Goal: Transaction & Acquisition: Purchase product/service

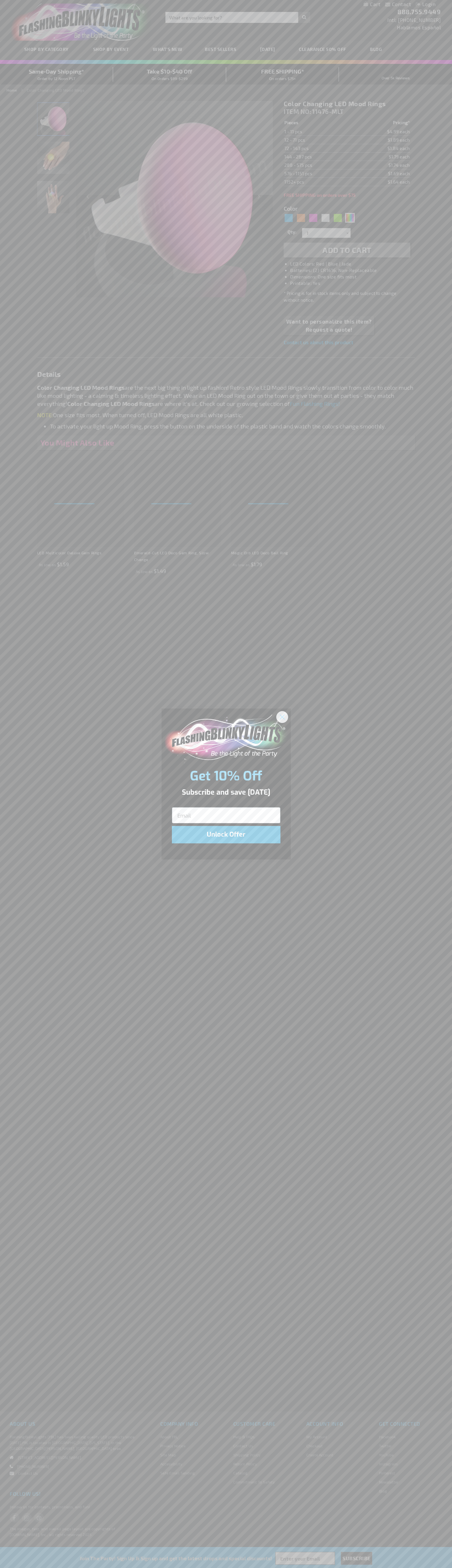
click at [282, 716] on icon "Close dialog" at bounding box center [281, 716] width 4 height 4
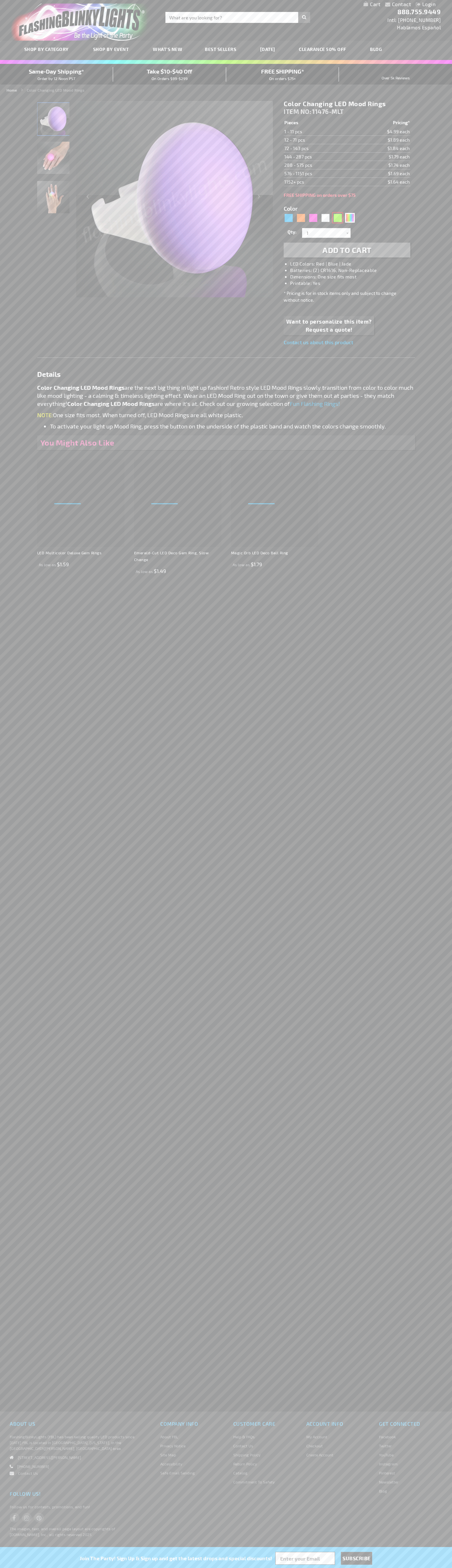
click at [337, 218] on div "Green" at bounding box center [337, 218] width 10 height 10
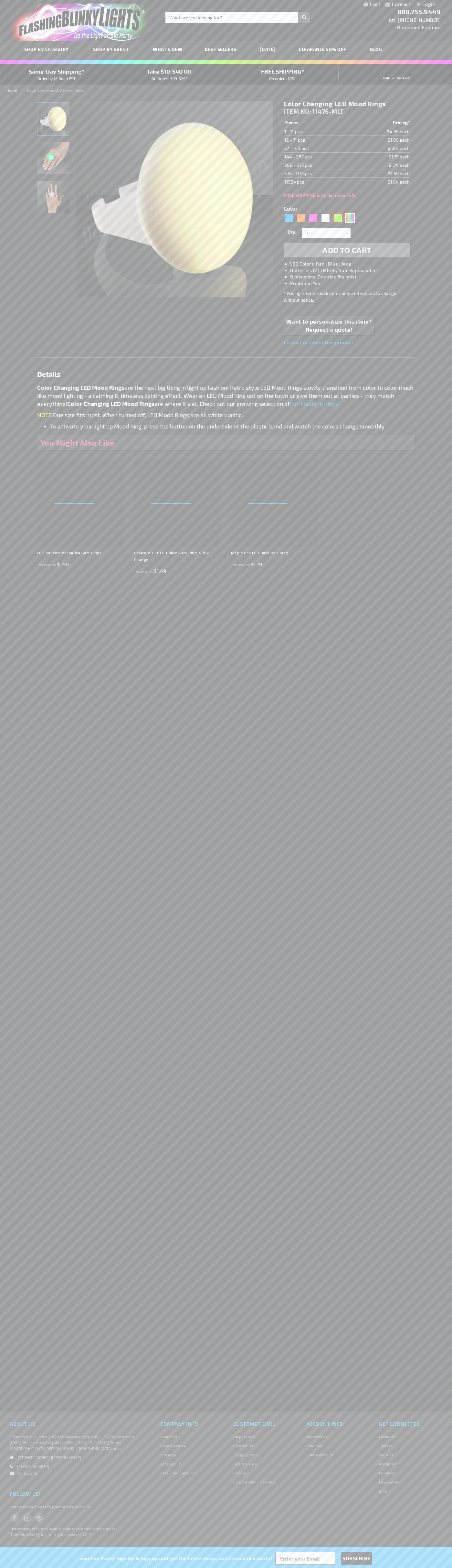
type input "5648"
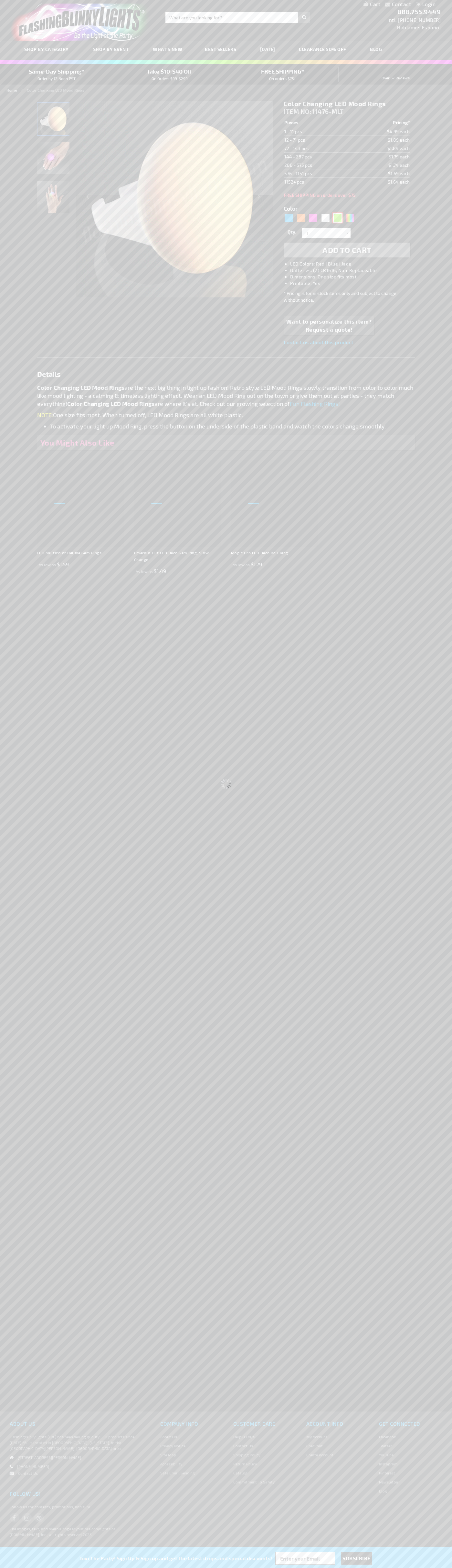
select select
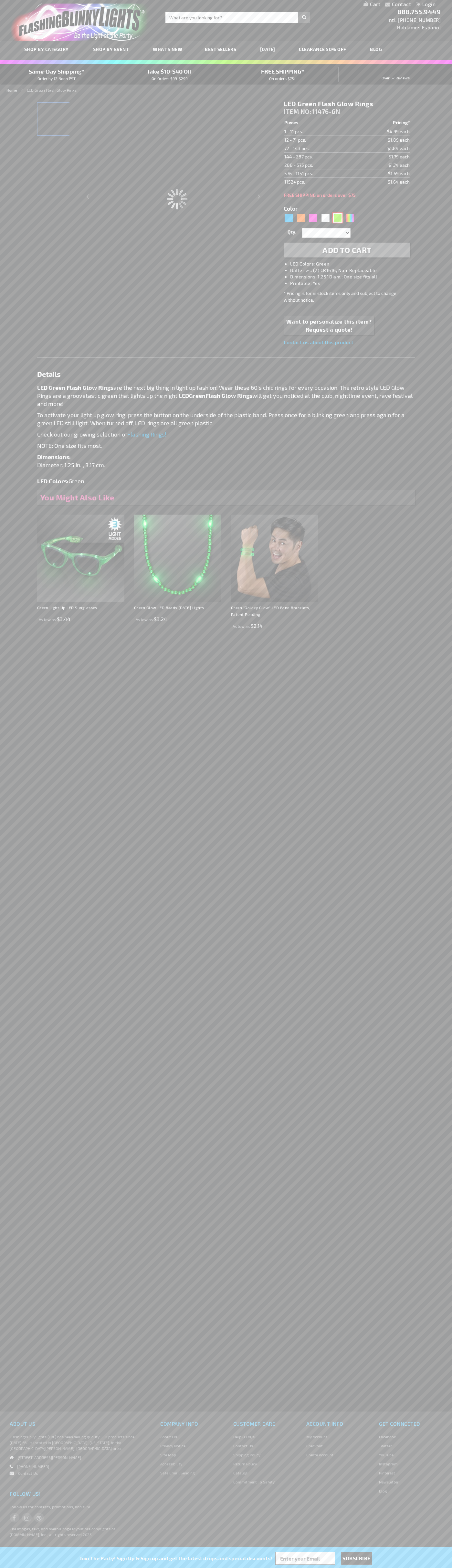
type input "11476-GN"
type input "Customize - LED Green Flash Glow Rings - ITEM NO: 11476-GN"
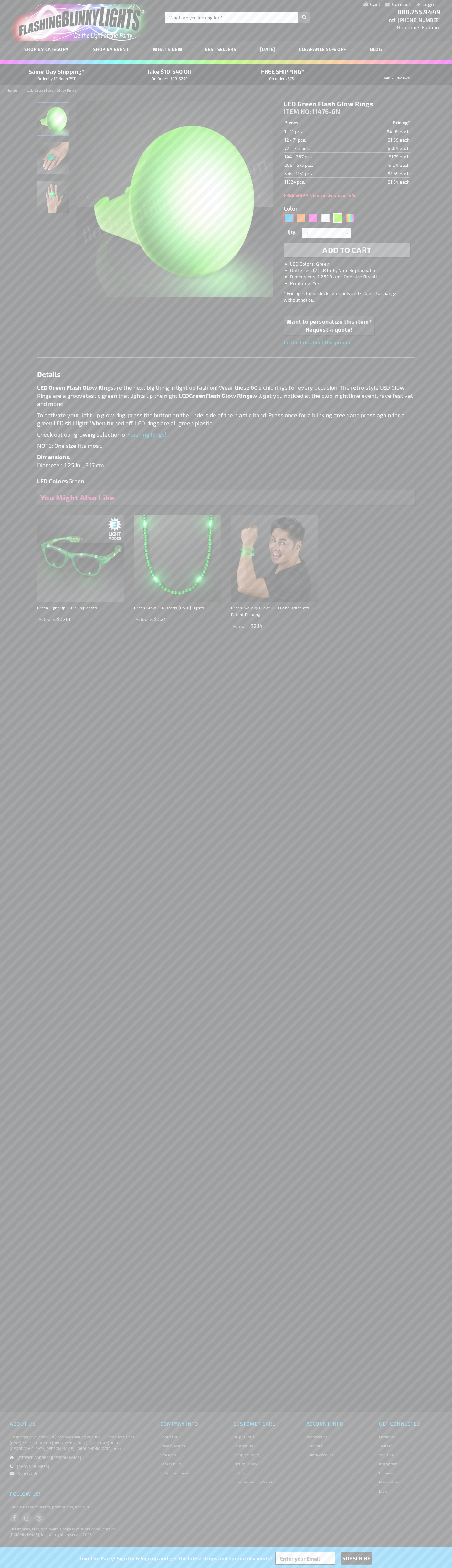
click at [288, 218] on div "Blue" at bounding box center [288, 218] width 10 height 10
type input "5629"
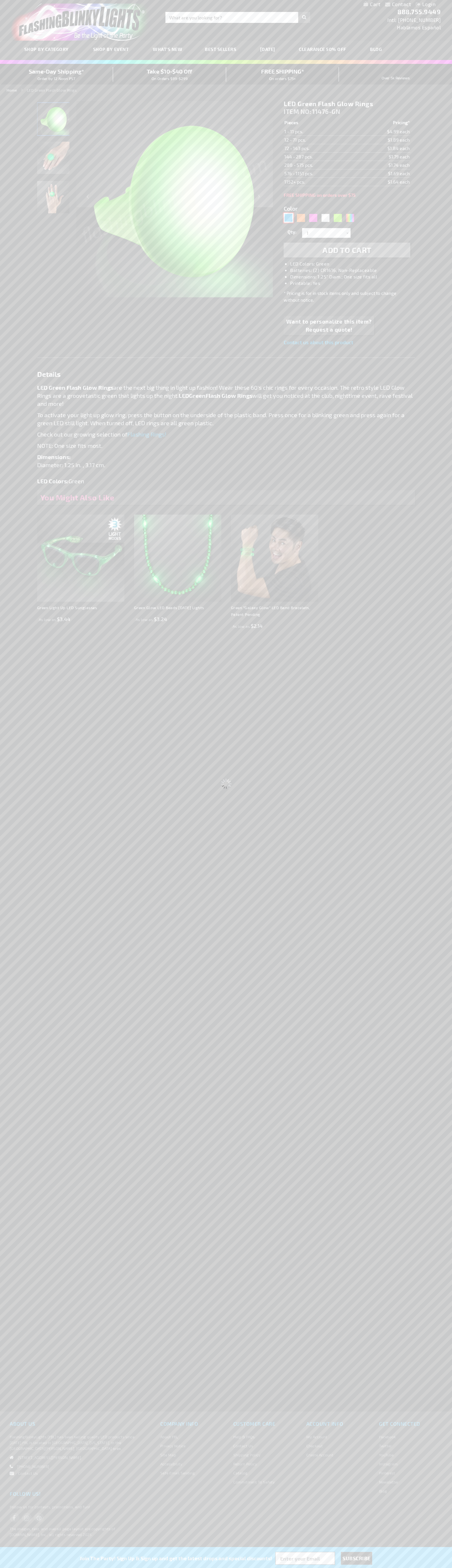
select select
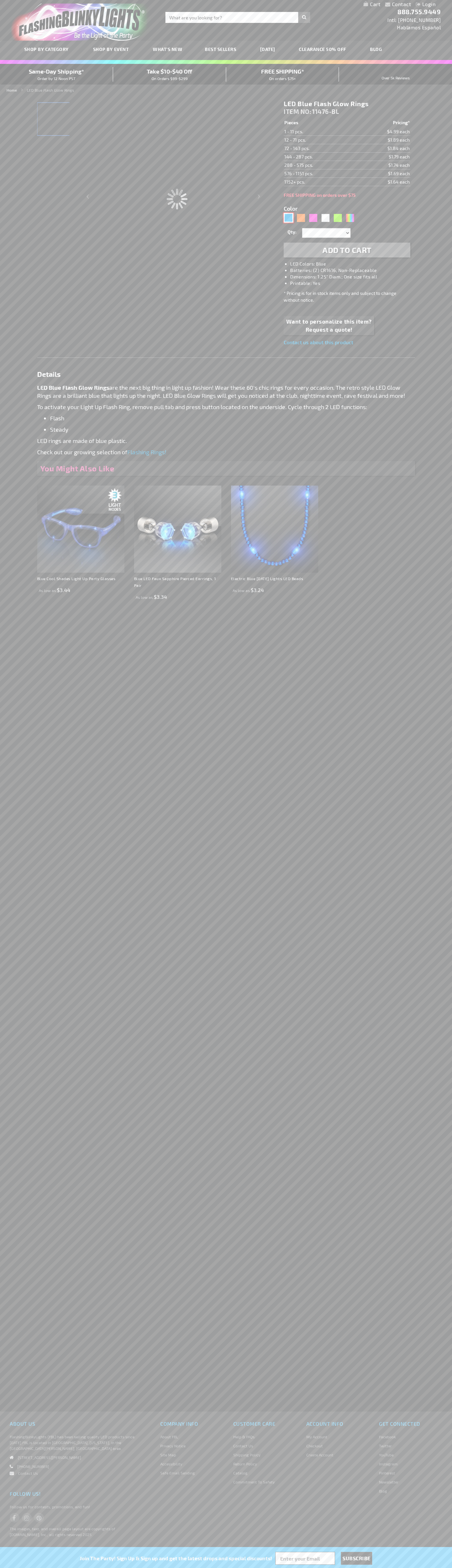
type input "11476-BL"
type input "Customize - LED Blue Flash Glow Rings - ITEM NO: 11476-BL"
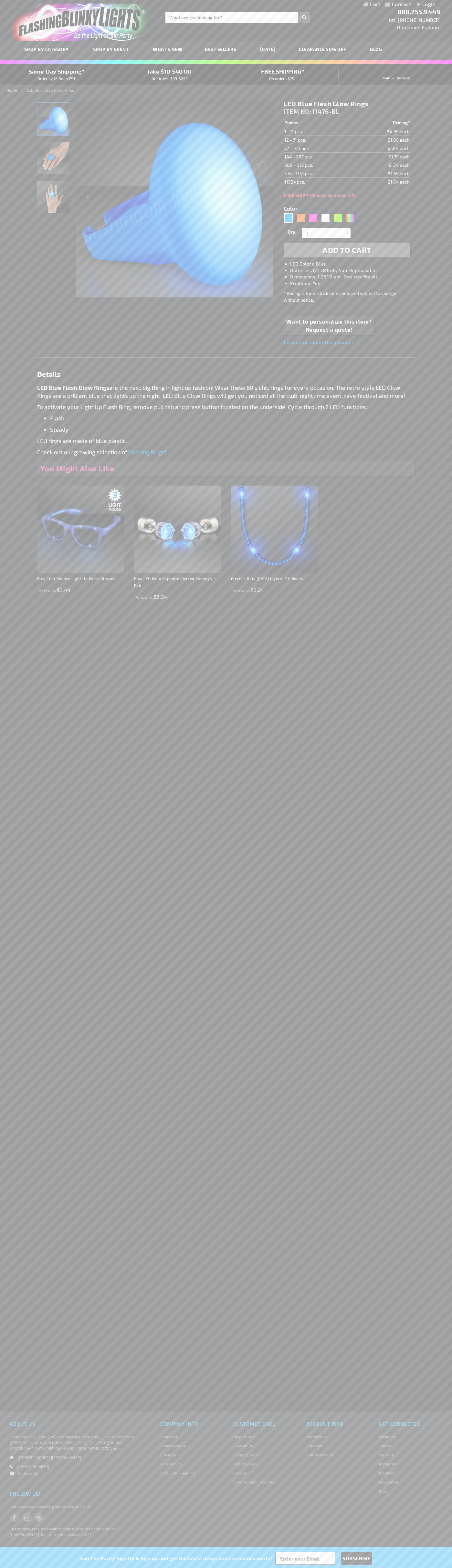
click at [347, 250] on span "Add to Cart" at bounding box center [347, 250] width 49 height 9
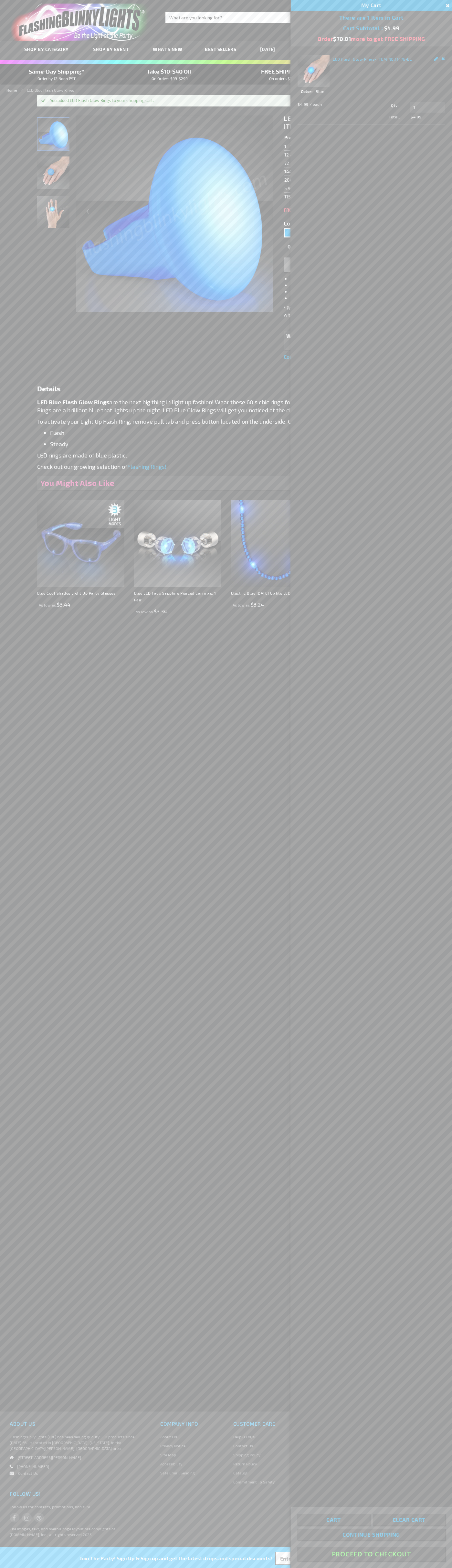
click at [371, 1554] on button "Proceed To Checkout" at bounding box center [371, 1554] width 148 height 15
